Goal: Task Accomplishment & Management: Complete application form

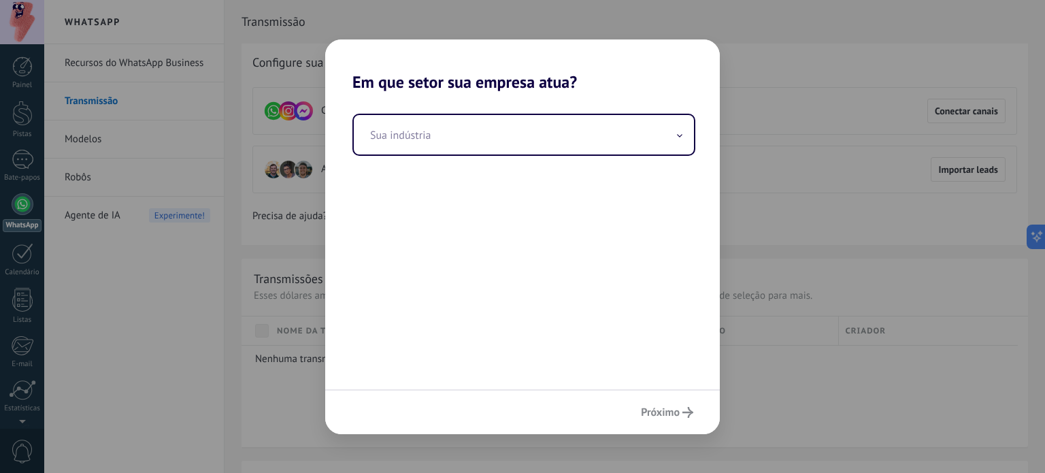
click at [792, 391] on div "Em que setor sua empresa atua? Sua indústria Próximo" at bounding box center [522, 236] width 1045 height 473
click at [649, 407] on div "Próximo" at bounding box center [522, 411] width 395 height 45
click at [650, 414] on div "Próximo" at bounding box center [522, 411] width 395 height 45
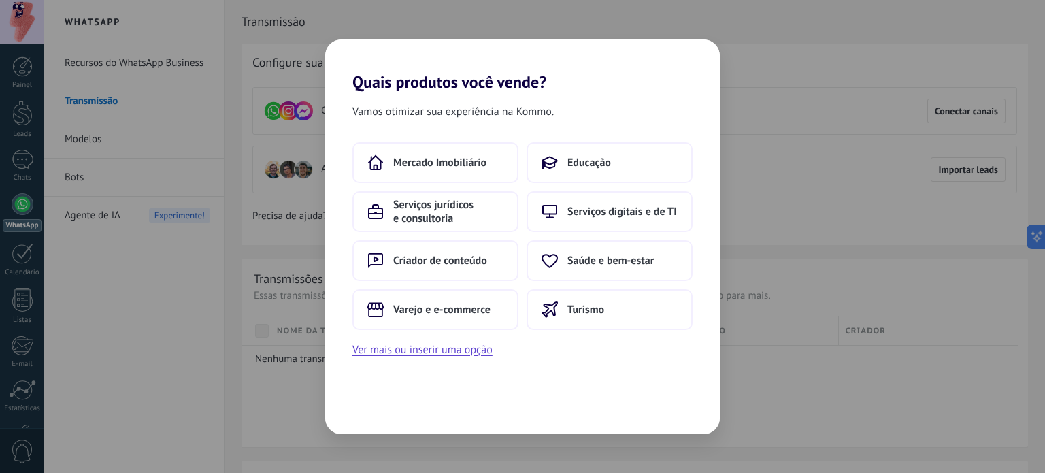
drag, startPoint x: 623, startPoint y: 12, endPoint x: 619, endPoint y: 1, distance: 11.6
click at [623, 12] on div "Quais produtos você vende? Vamos otimizar sua experiência na Kommo. Mercado Imo…" at bounding box center [522, 236] width 1045 height 473
